Goal: Task Accomplishment & Management: Use online tool/utility

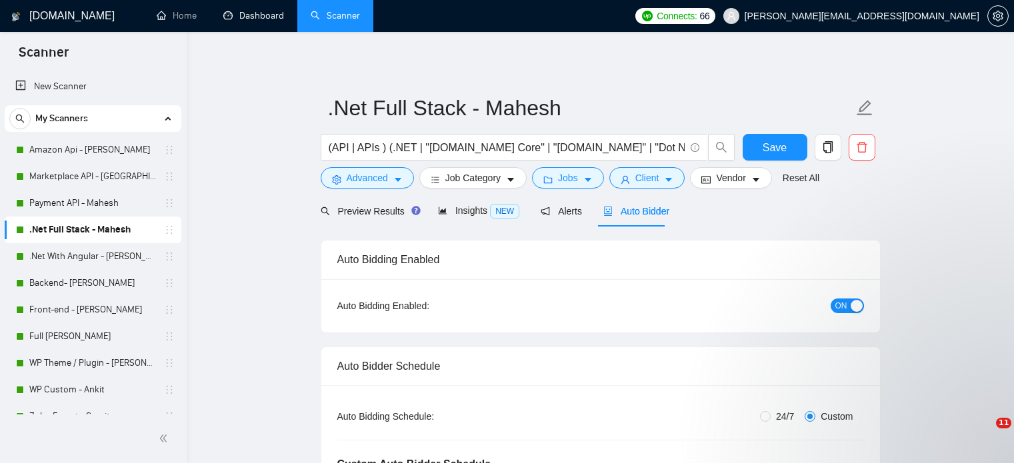
scroll to position [13, 0]
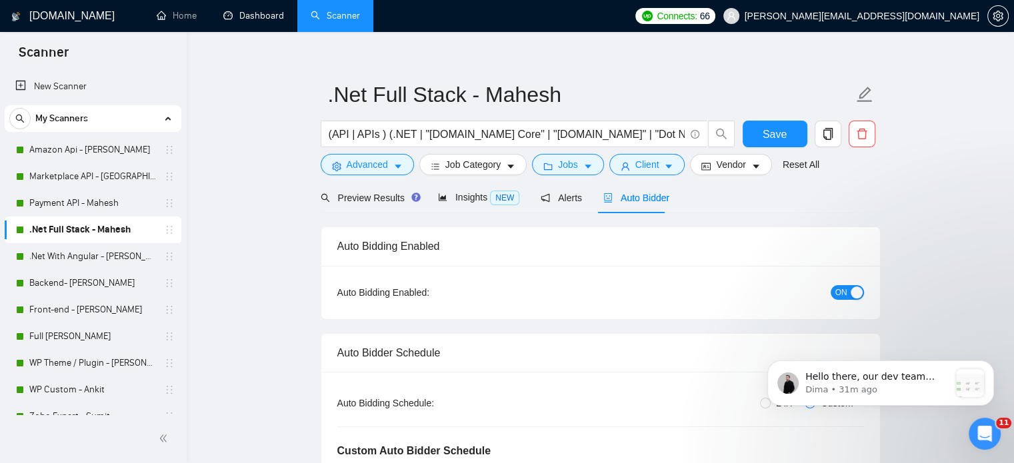
click at [256, 21] on link "Dashboard" at bounding box center [253, 15] width 61 height 11
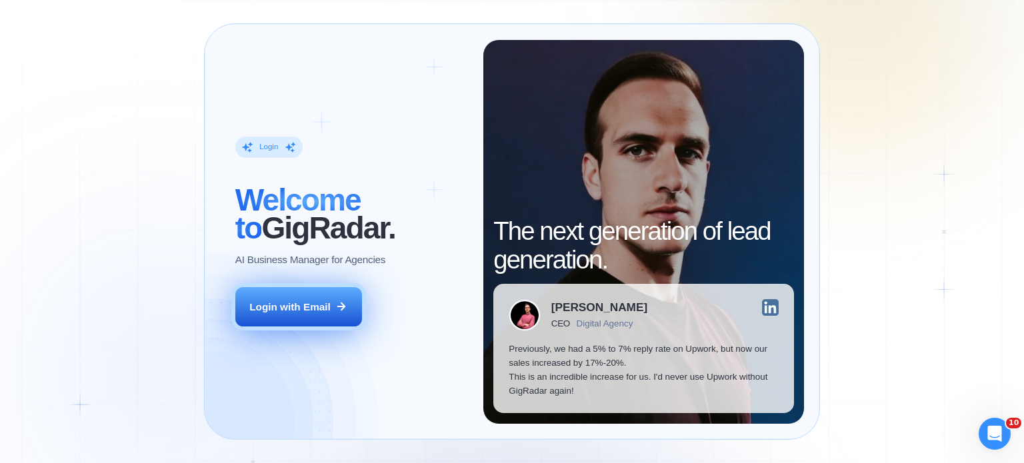
click at [307, 310] on div "Login with Email" at bounding box center [289, 307] width 81 height 14
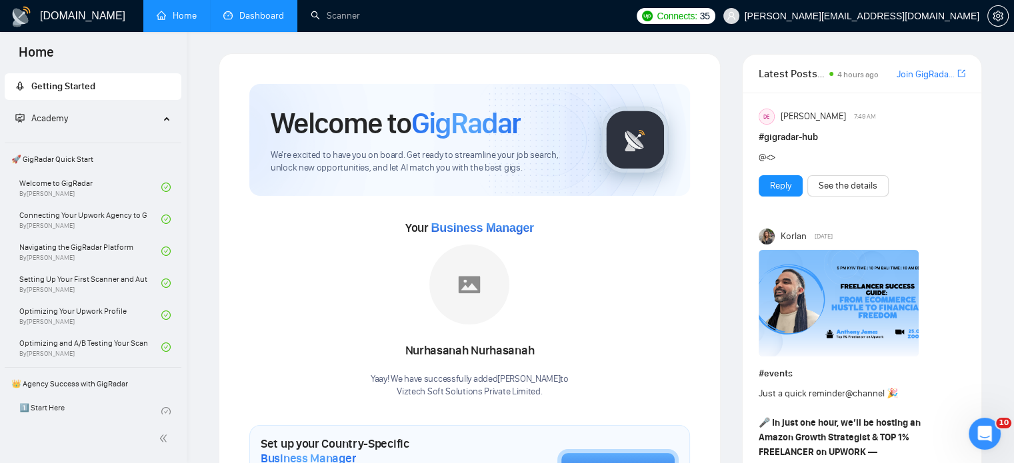
click at [247, 21] on link "Dashboard" at bounding box center [253, 15] width 61 height 11
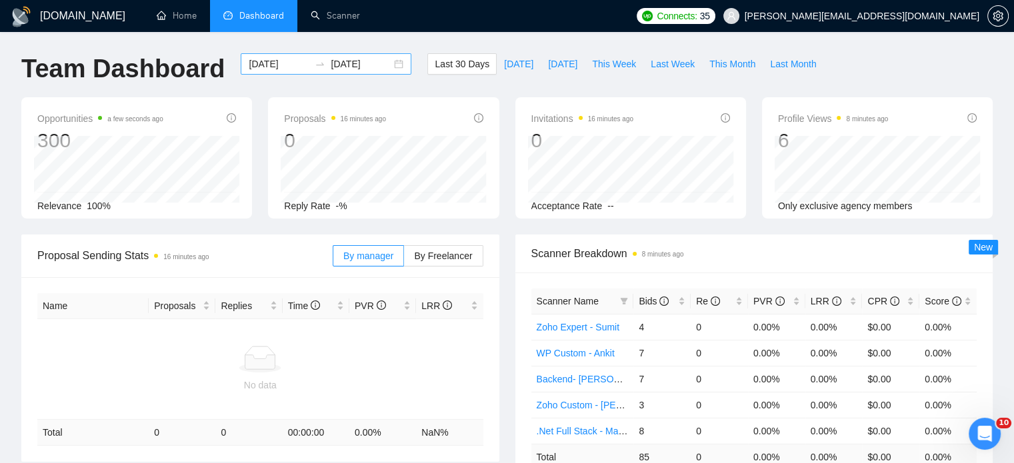
click at [387, 66] on div "2025-08-27 2025-09-26" at bounding box center [326, 63] width 171 height 21
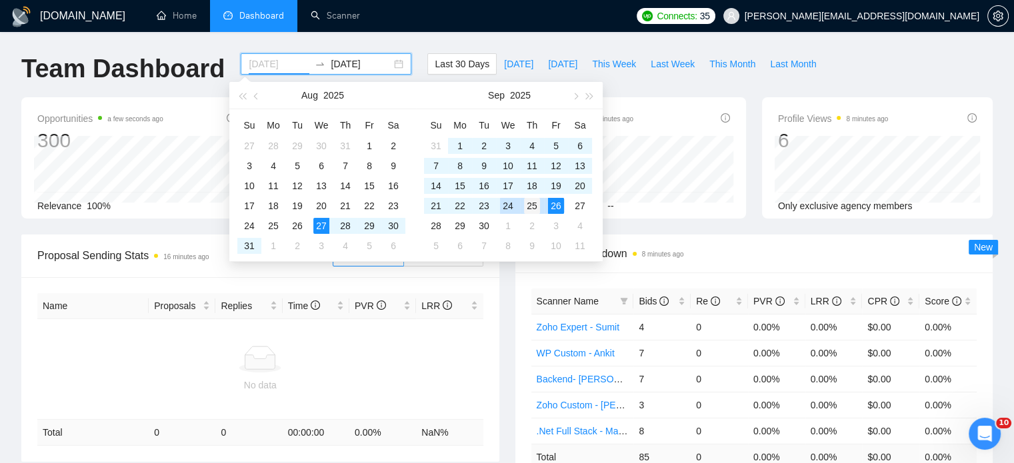
type input "2025-09-25"
click at [533, 205] on div "25" at bounding box center [532, 206] width 16 height 16
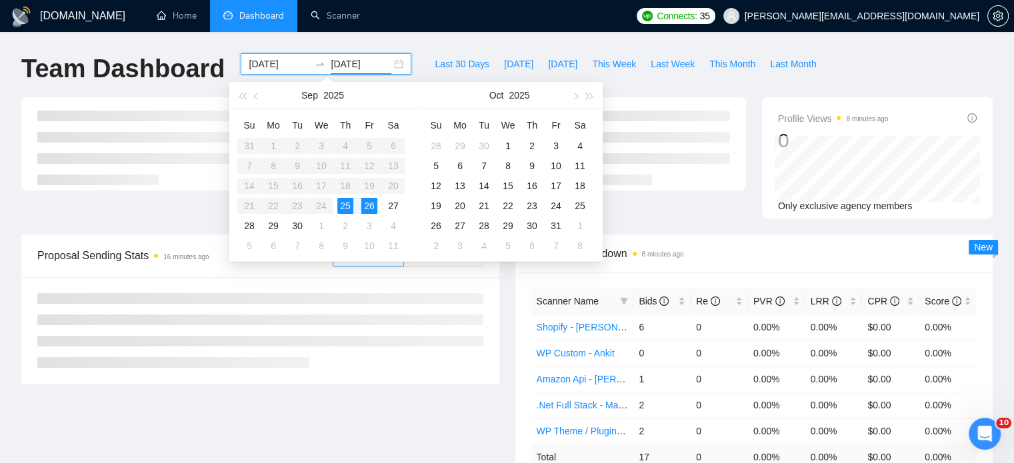
type input "[DATE]"
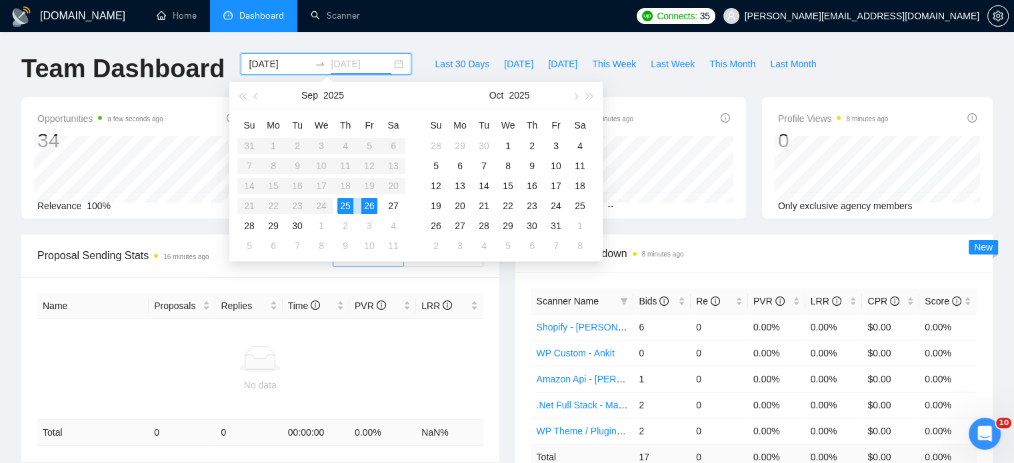
click at [369, 207] on div "26" at bounding box center [369, 206] width 16 height 16
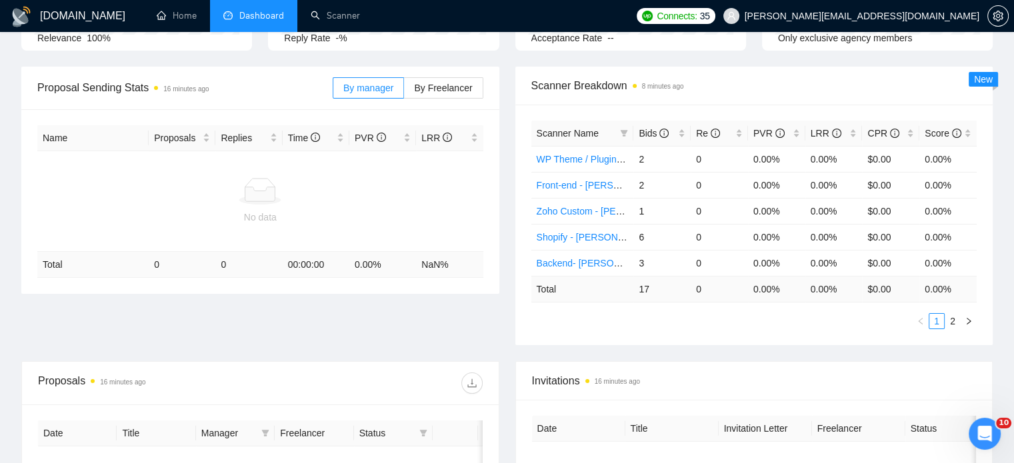
scroll to position [200, 0]
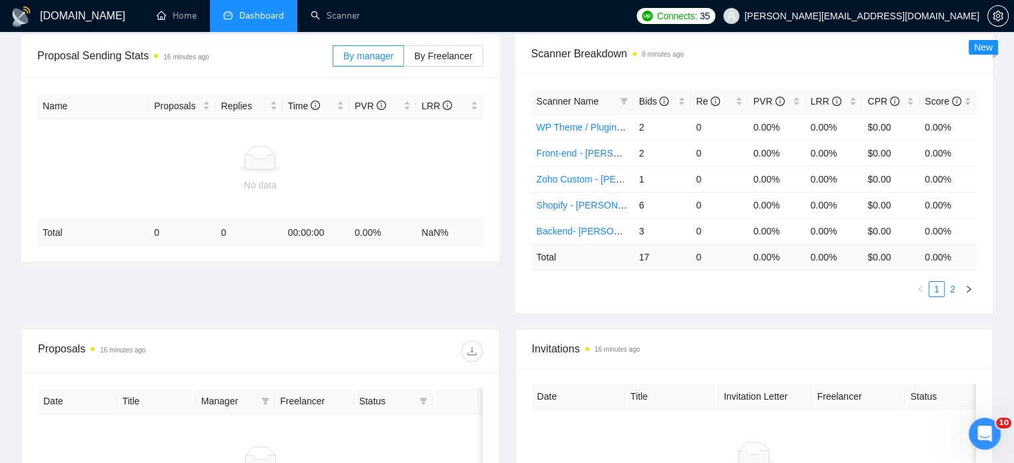
click at [952, 290] on link "2" at bounding box center [952, 289] width 15 height 15
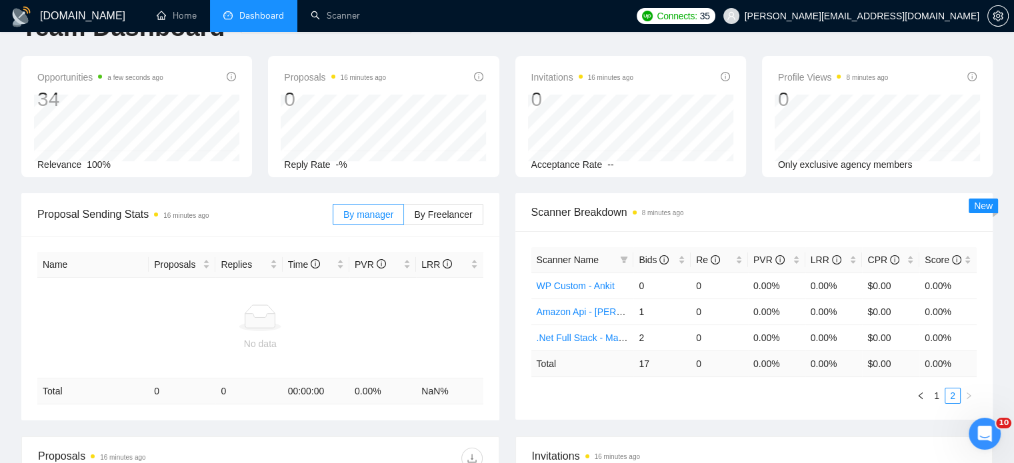
scroll to position [67, 0]
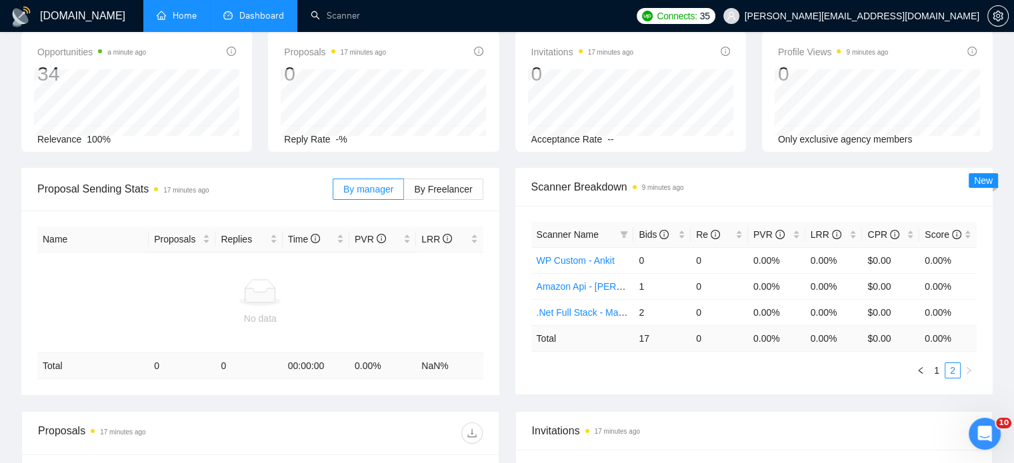
click at [183, 19] on link "Home" at bounding box center [177, 15] width 40 height 11
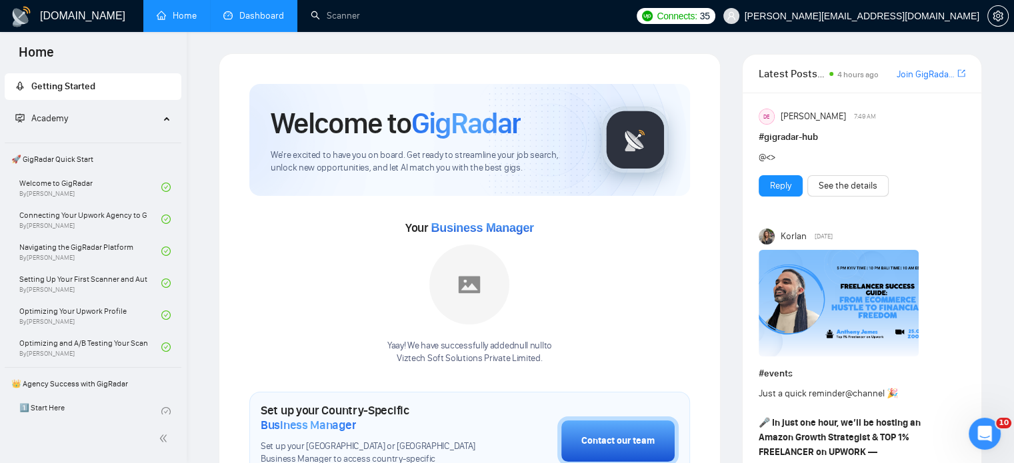
click at [245, 15] on link "Dashboard" at bounding box center [253, 15] width 61 height 11
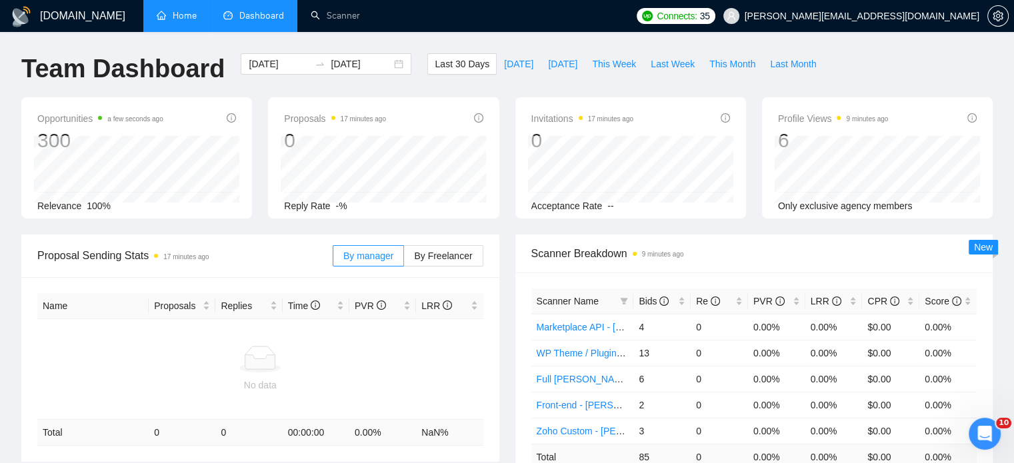
click at [116, 36] on div "GigRadar.io Home Dashboard Scanner Connects: 35 dhiren@visioninfotech.net Team …" at bounding box center [507, 430] width 1014 height 861
click at [885, 61] on div "Team Dashboard 2025-08-27 2025-09-26 Last 30 Days Today Yesterday This Week Las…" at bounding box center [506, 75] width 987 height 44
click at [360, 21] on link "Scanner" at bounding box center [335, 15] width 49 height 11
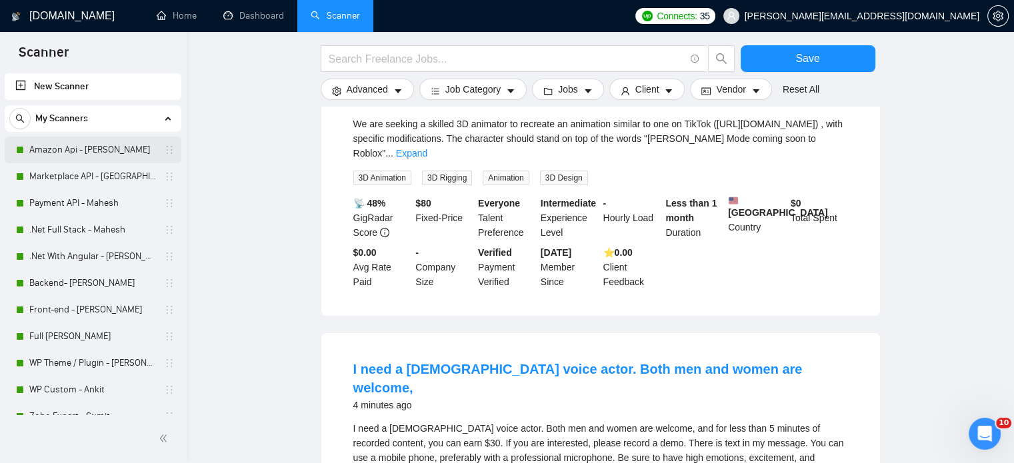
click at [89, 147] on link "Amazon Api - [PERSON_NAME]" at bounding box center [92, 150] width 127 height 27
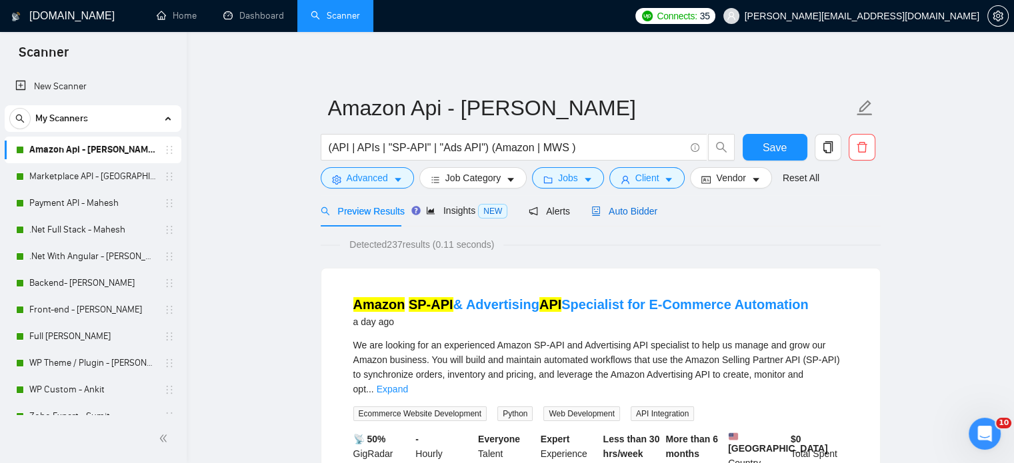
click at [620, 210] on span "Auto Bidder" at bounding box center [624, 211] width 66 height 11
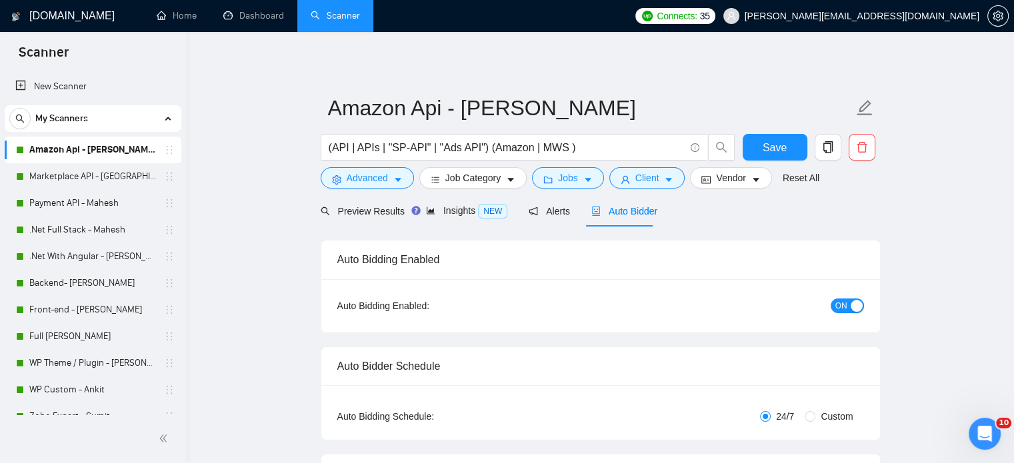
radio input "false"
radio input "true"
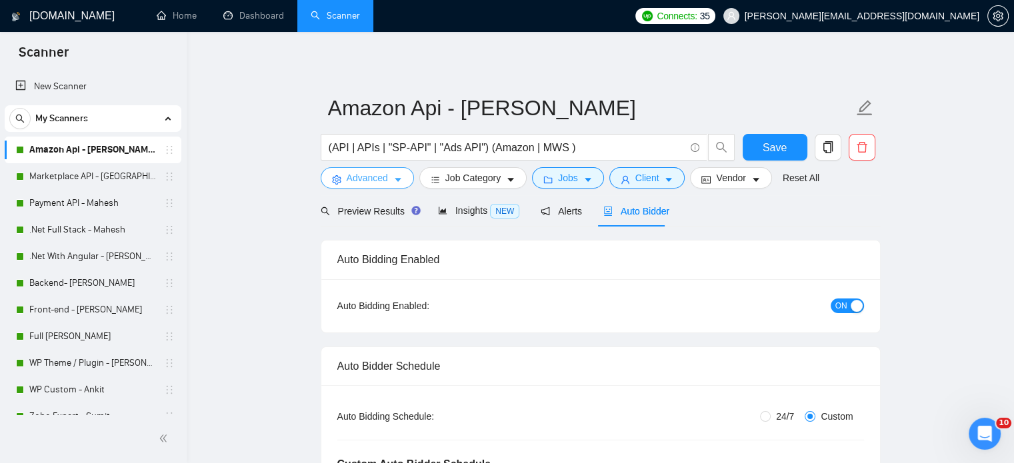
click at [385, 182] on span "Advanced" at bounding box center [367, 178] width 41 height 15
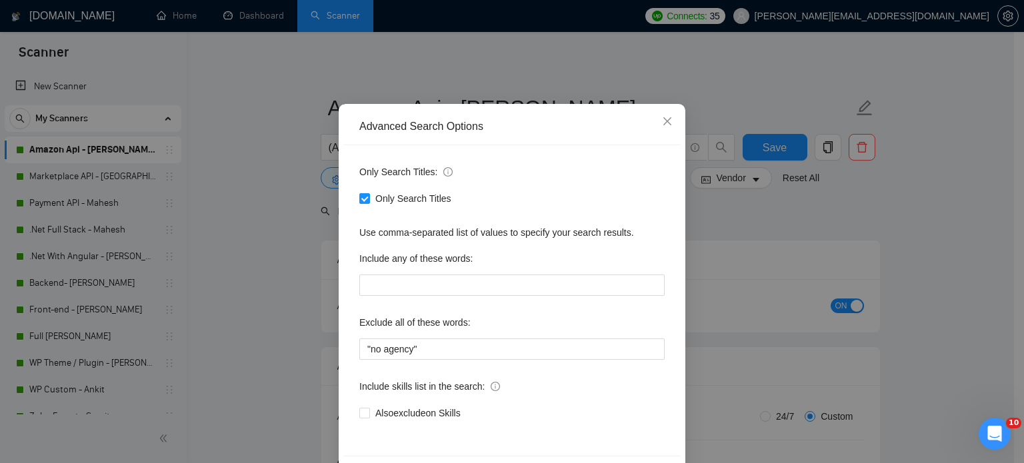
scroll to position [91, 0]
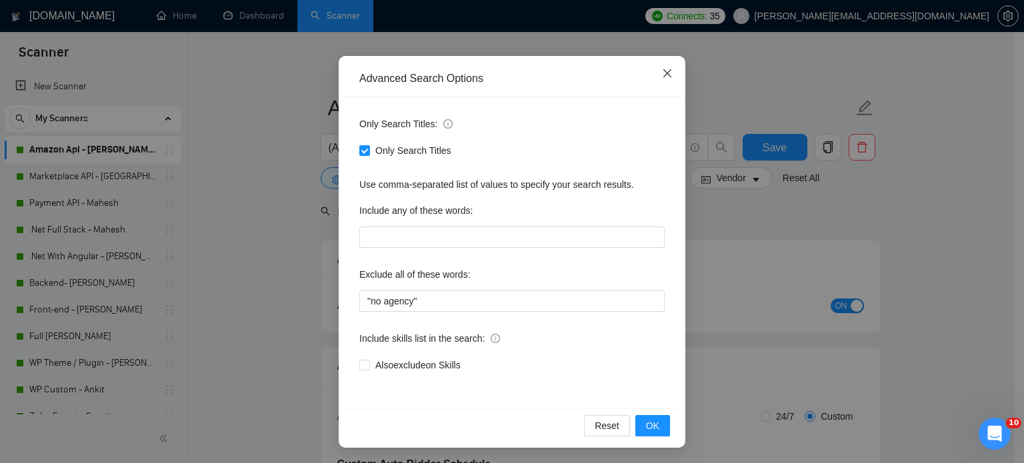
drag, startPoint x: 664, startPoint y: 71, endPoint x: 640, endPoint y: 142, distance: 74.6
click at [663, 71] on icon "close" at bounding box center [667, 73] width 11 height 11
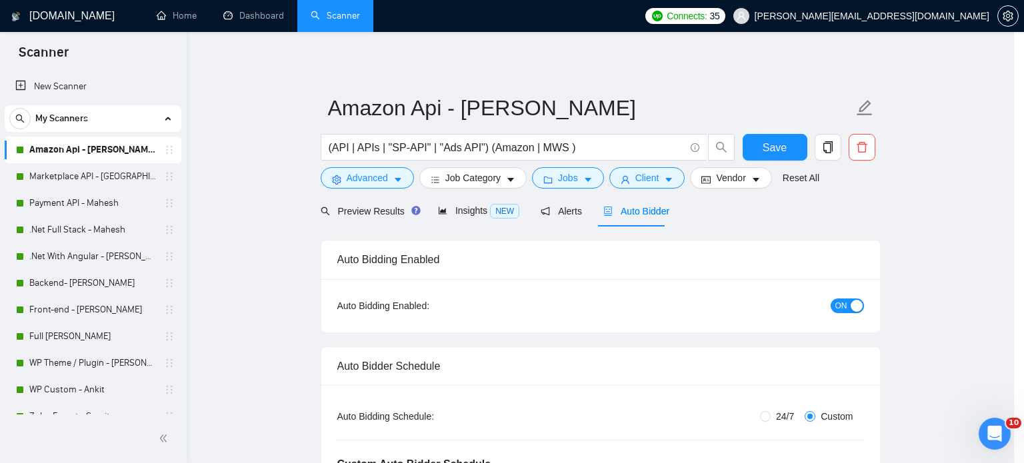
scroll to position [24, 0]
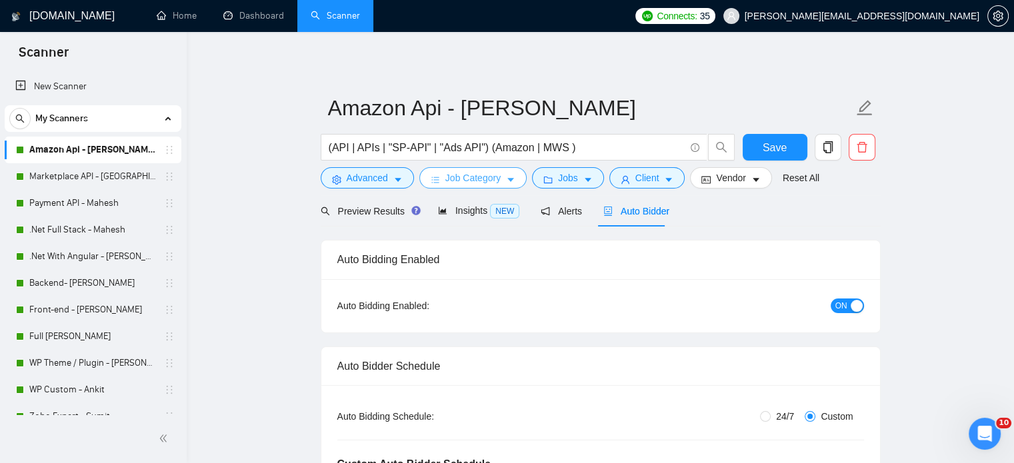
click at [512, 178] on icon "caret-down" at bounding box center [510, 179] width 9 height 9
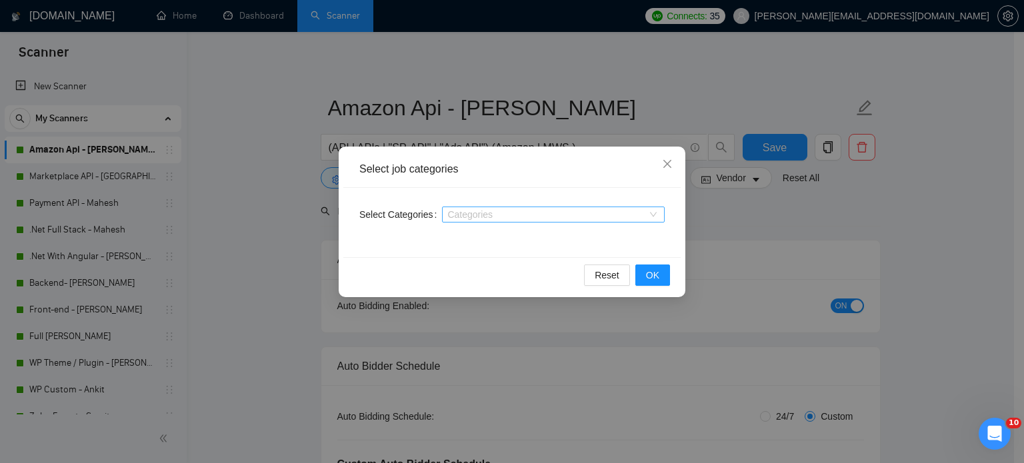
click at [506, 213] on div at bounding box center [546, 214] width 203 height 11
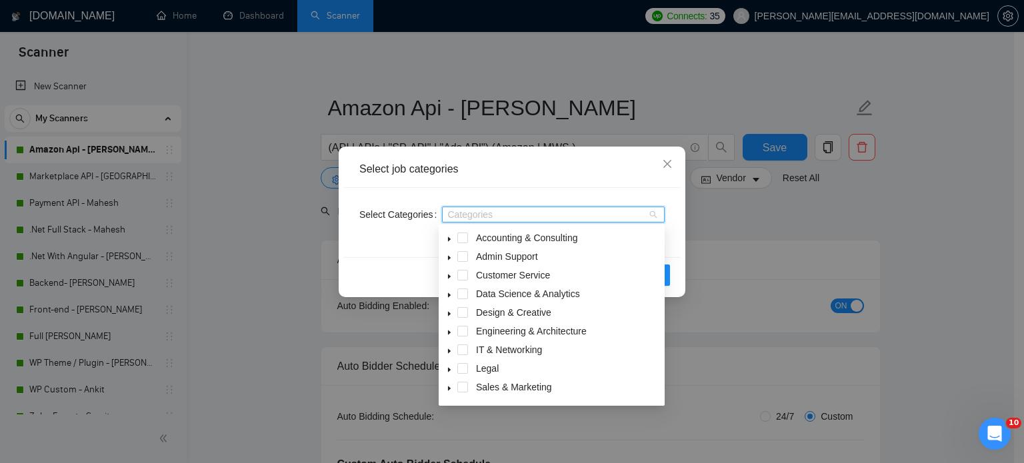
click at [517, 176] on div "Select job categories" at bounding box center [511, 169] width 305 height 15
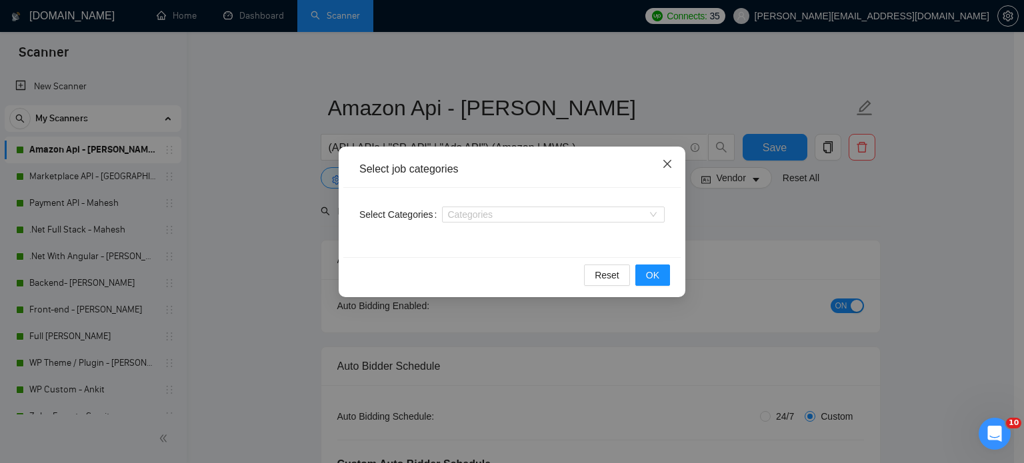
click at [663, 165] on icon "close" at bounding box center [667, 164] width 11 height 11
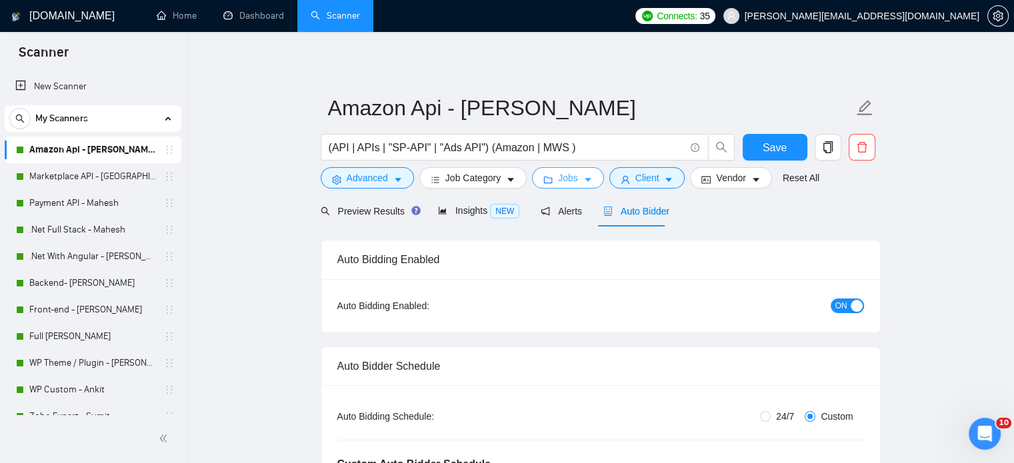
click at [585, 183] on icon "caret-down" at bounding box center [587, 179] width 9 height 9
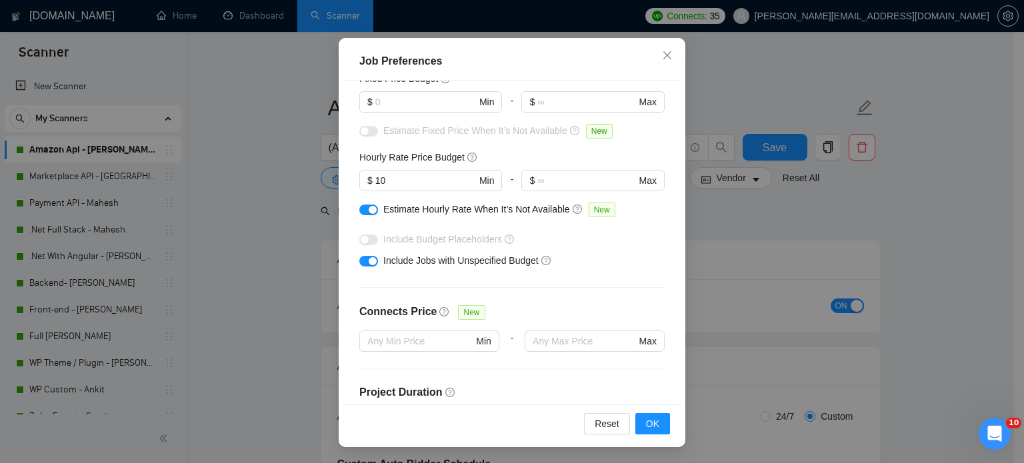
scroll to position [0, 0]
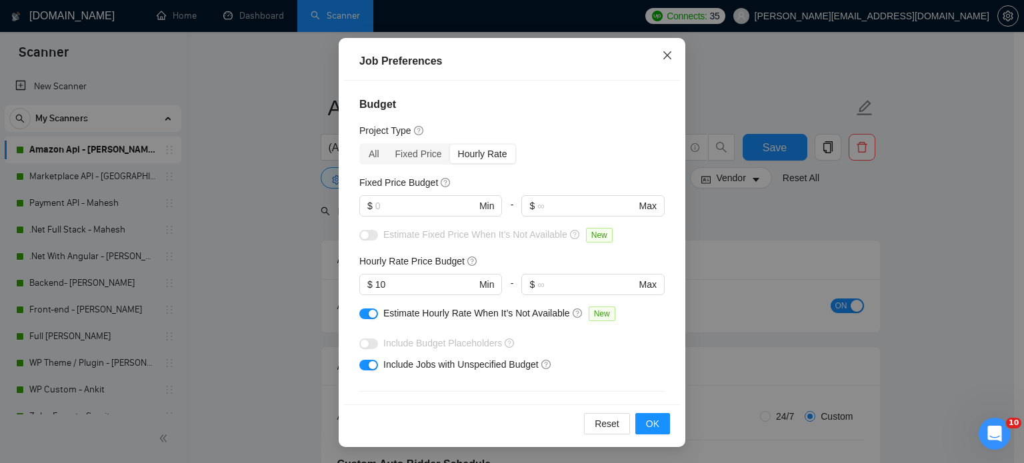
click at [666, 48] on span "Close" at bounding box center [667, 56] width 36 height 36
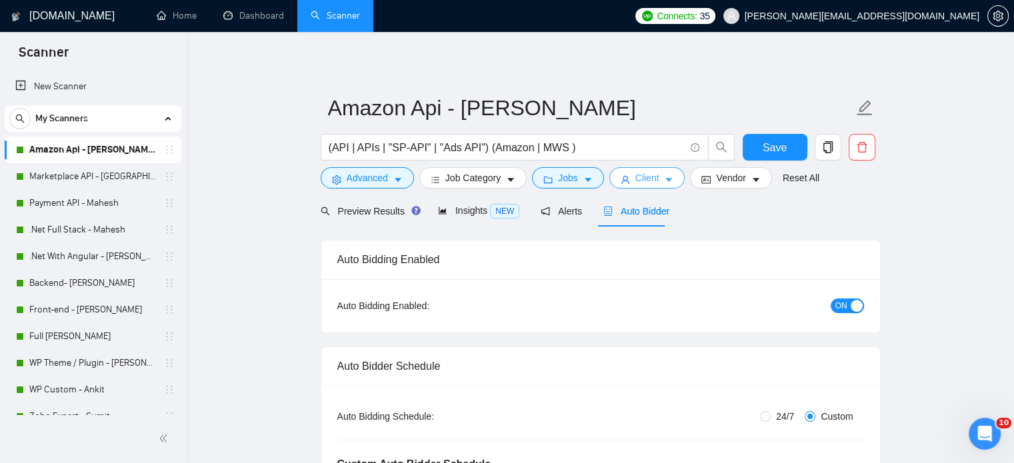
click at [656, 175] on button "Client" at bounding box center [647, 177] width 76 height 21
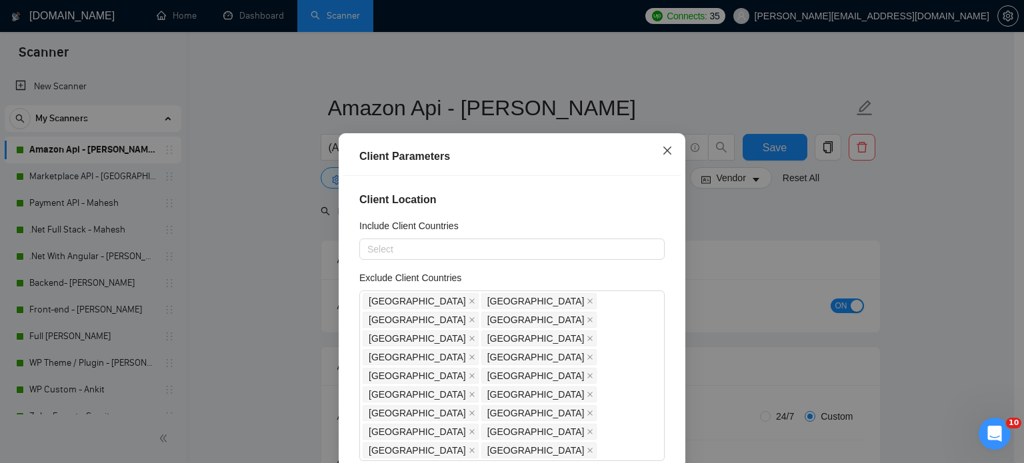
drag, startPoint x: 661, startPoint y: 155, endPoint x: 650, endPoint y: 222, distance: 68.2
click at [662, 155] on icon "close" at bounding box center [667, 150] width 11 height 11
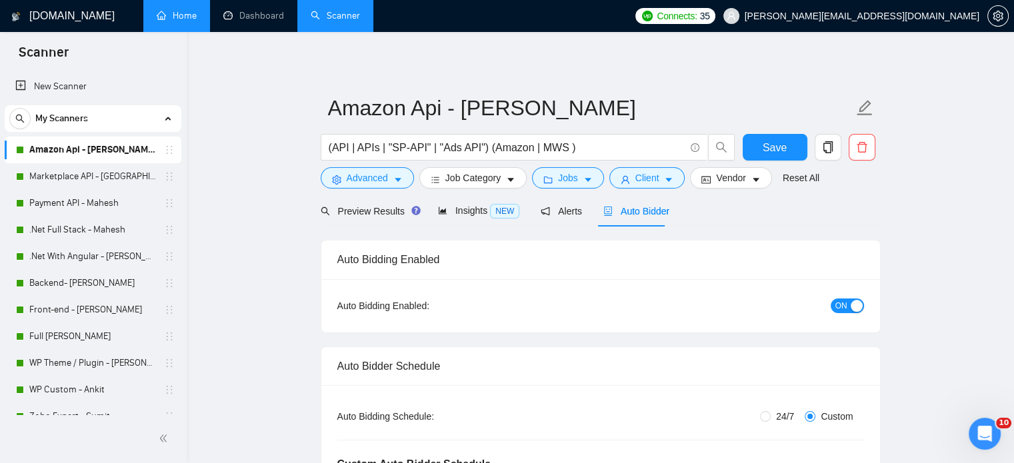
click at [177, 21] on link "Home" at bounding box center [177, 15] width 40 height 11
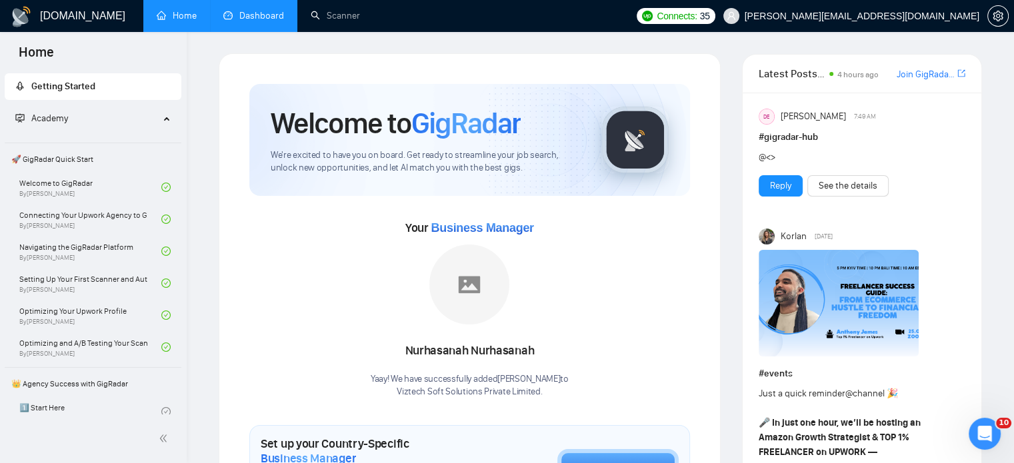
click at [261, 21] on link "Dashboard" at bounding box center [253, 15] width 61 height 11
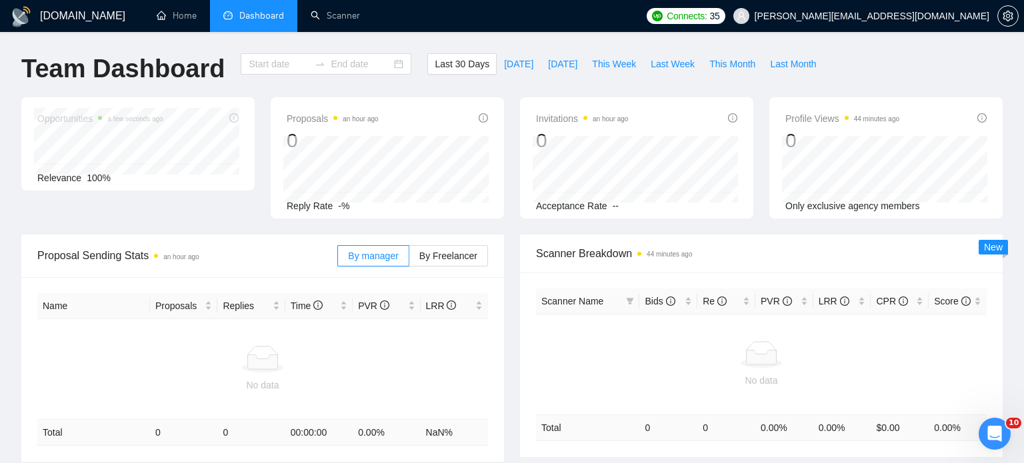
type input "[DATE]"
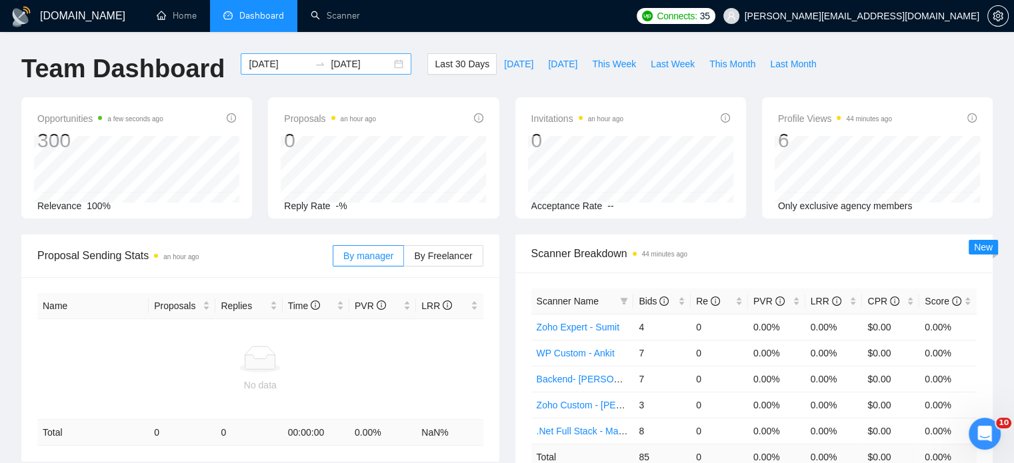
click at [391, 63] on div "2025-08-27 2025-09-26" at bounding box center [326, 63] width 171 height 21
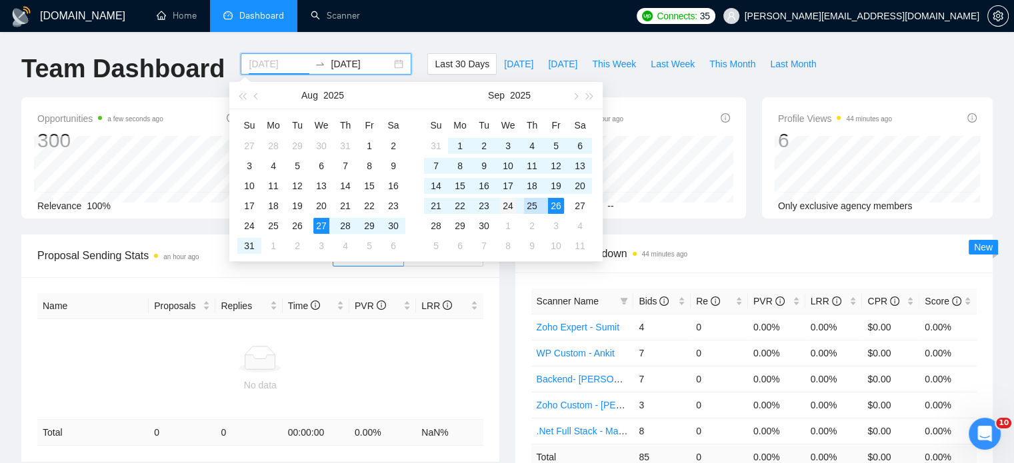
type input "2025-09-24"
click at [507, 210] on div "24" at bounding box center [508, 206] width 16 height 16
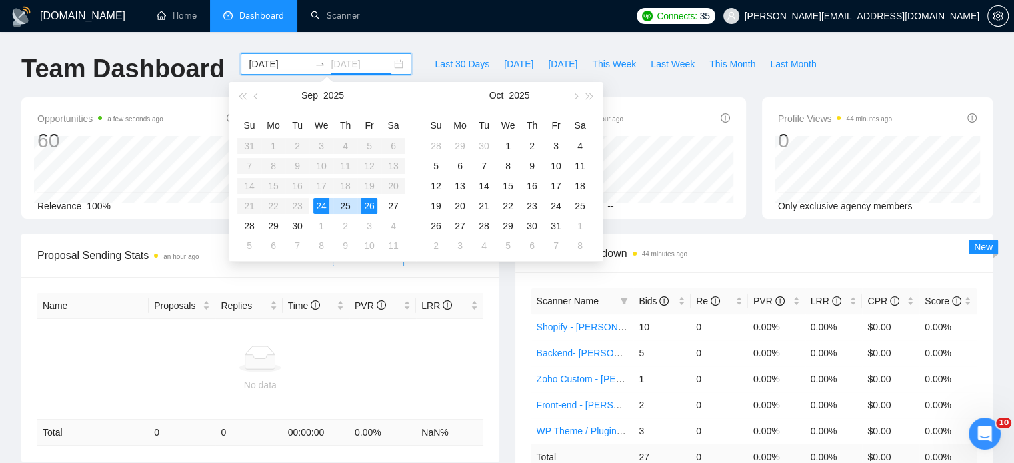
click at [371, 204] on div "26" at bounding box center [369, 206] width 16 height 16
type input "2025-09-26"
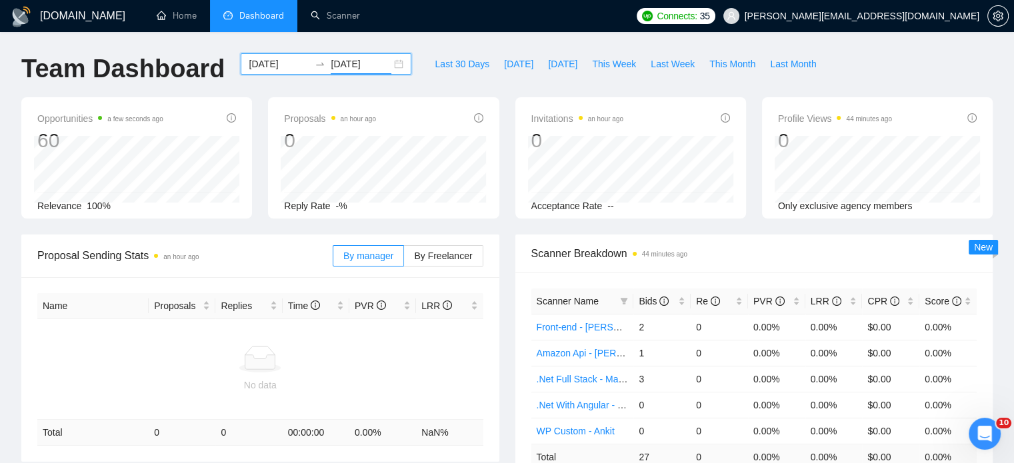
click at [526, 82] on div "Last 30 Days Today Yesterday This Week Last Week This Month Last Month" at bounding box center [625, 75] width 412 height 44
